Goal: Navigation & Orientation: Understand site structure

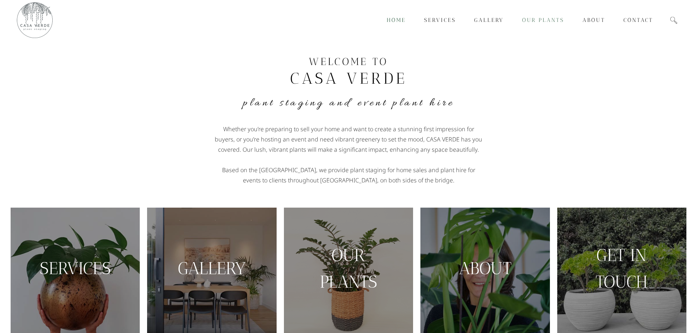
click at [548, 22] on span "Our Plants" at bounding box center [543, 20] width 42 height 7
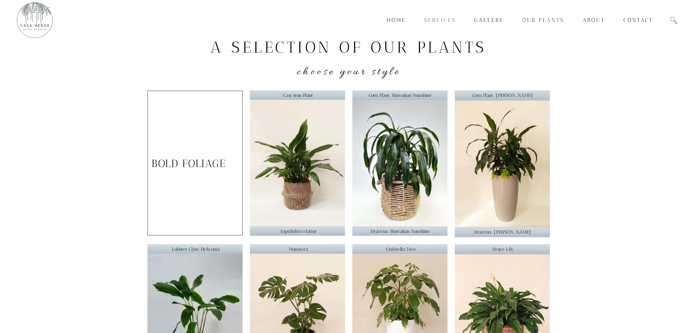
click at [439, 18] on span "Services" at bounding box center [440, 20] width 32 height 7
click at [488, 18] on span "Gallery" at bounding box center [489, 20] width 30 height 7
